Goal: Transaction & Acquisition: Purchase product/service

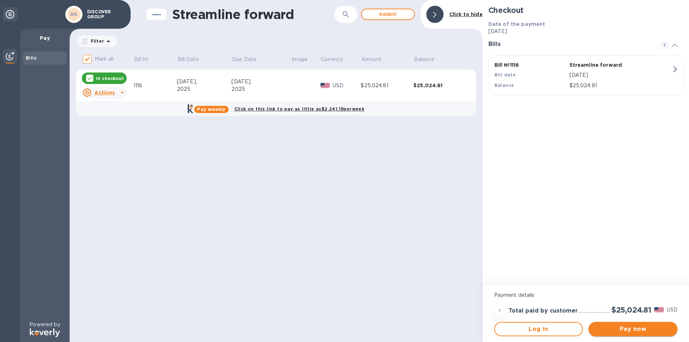
click at [611, 322] on button "Pay now" at bounding box center [633, 329] width 89 height 14
click at [375, 85] on div "$25,024.81" at bounding box center [387, 86] width 53 height 8
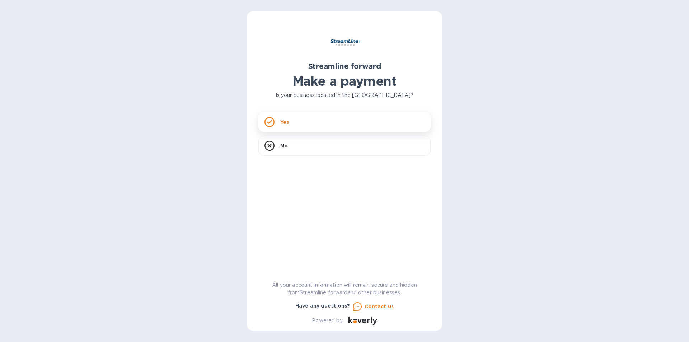
click at [308, 127] on div "Yes" at bounding box center [344, 122] width 172 height 20
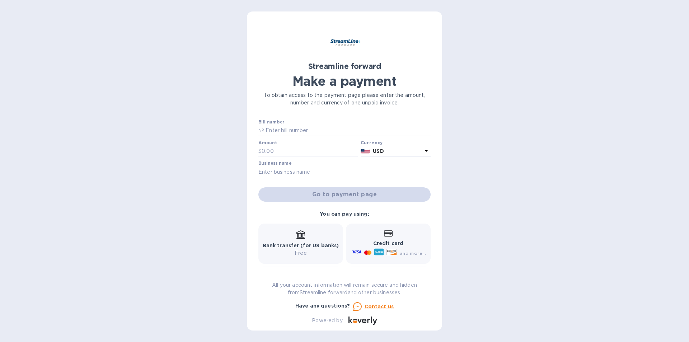
click at [380, 238] on div "Credit card and more..." at bounding box center [388, 244] width 75 height 28
click at [381, 238] on div "Credit card and more..." at bounding box center [388, 244] width 75 height 28
click at [397, 233] on div "Credit card and more..." at bounding box center [388, 244] width 75 height 28
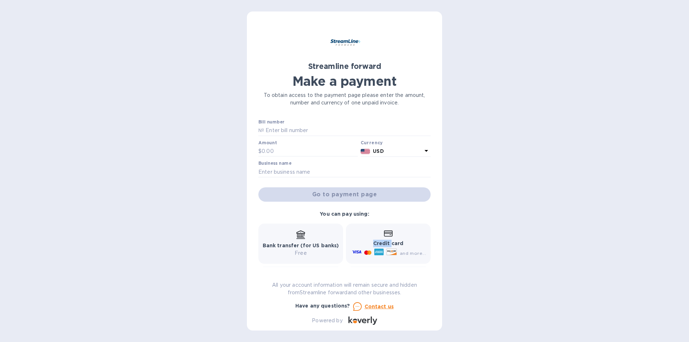
click at [397, 233] on div "Credit card and more..." at bounding box center [388, 244] width 75 height 28
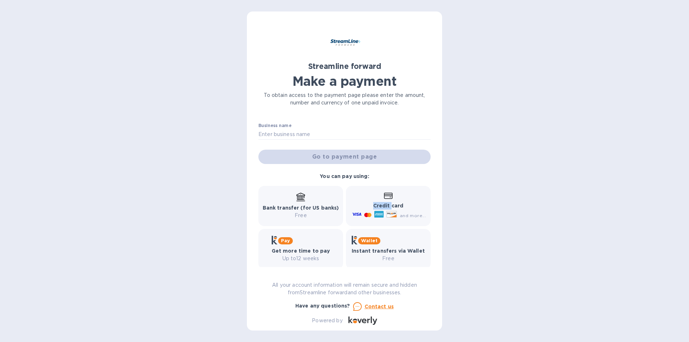
scroll to position [44, 0]
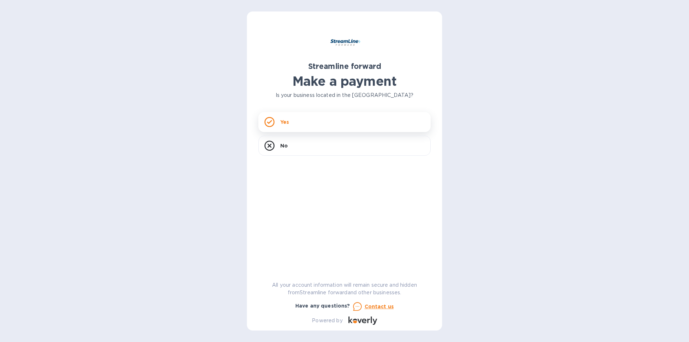
click at [347, 131] on div "Yes" at bounding box center [344, 122] width 172 height 20
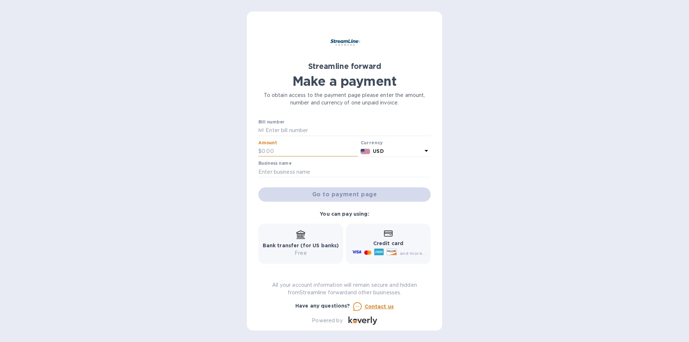
click at [308, 151] on input "text" at bounding box center [310, 151] width 96 height 11
type input "15,000"
click at [282, 150] on input "15,000" at bounding box center [310, 151] width 96 height 11
click at [284, 171] on input "text" at bounding box center [344, 172] width 172 height 11
type input "DISCOVER GROUP"
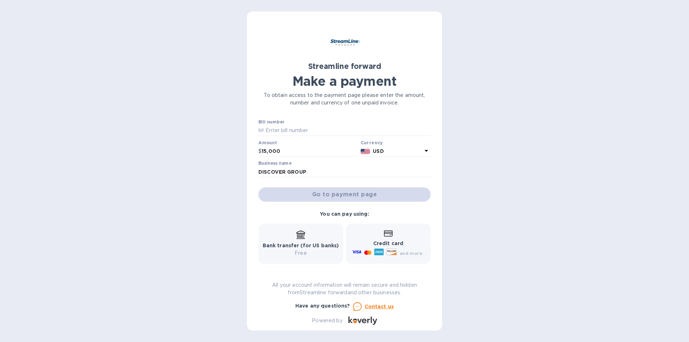
click at [386, 246] on b "Credit card" at bounding box center [388, 244] width 30 height 6
drag, startPoint x: 285, startPoint y: 149, endPoint x: 225, endPoint y: 144, distance: 60.6
click at [225, 144] on div "Streamline forward Make a payment To obtain access to the payment page please e…" at bounding box center [344, 171] width 689 height 342
click at [364, 248] on div "and more..." at bounding box center [390, 252] width 78 height 11
drag, startPoint x: 284, startPoint y: 153, endPoint x: 210, endPoint y: 143, distance: 75.0
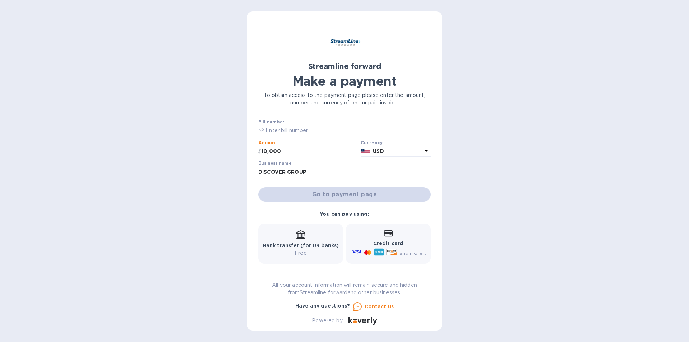
click at [210, 143] on div "Streamline forward Make a payment To obtain access to the payment page please e…" at bounding box center [344, 171] width 689 height 342
type input "5,000"
click at [361, 234] on div "Credit card and more..." at bounding box center [388, 244] width 75 height 28
click at [286, 150] on input "5,000" at bounding box center [310, 151] width 96 height 11
click at [284, 133] on input "text" at bounding box center [347, 130] width 167 height 11
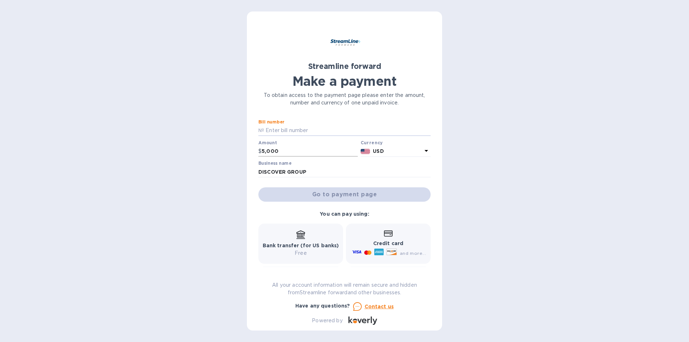
type input "1116"
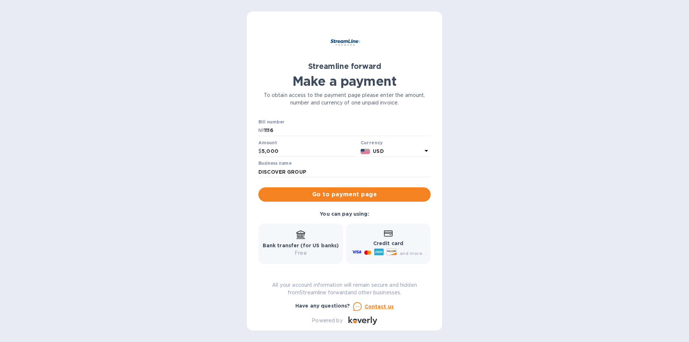
click at [351, 227] on div "Credit card and more..." at bounding box center [388, 244] width 85 height 40
click at [356, 234] on div "Credit card and more..." at bounding box center [388, 244] width 75 height 28
drag, startPoint x: 262, startPoint y: 145, endPoint x: 198, endPoint y: 135, distance: 64.7
click at [198, 135] on div "Streamline forward Make a payment To obtain access to the payment page please e…" at bounding box center [344, 171] width 689 height 342
type input "15,000"
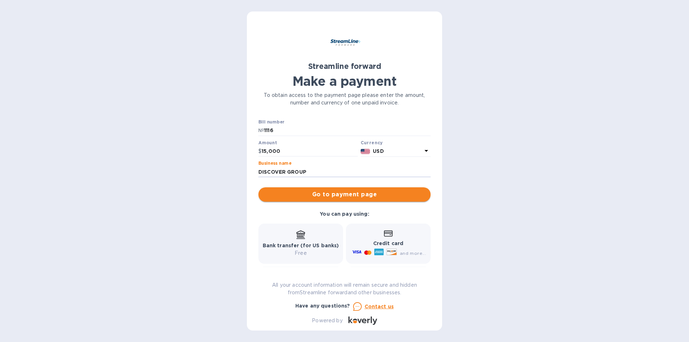
click at [336, 197] on span "Go to payment page" at bounding box center [344, 194] width 161 height 9
